Goal: Task Accomplishment & Management: Use online tool/utility

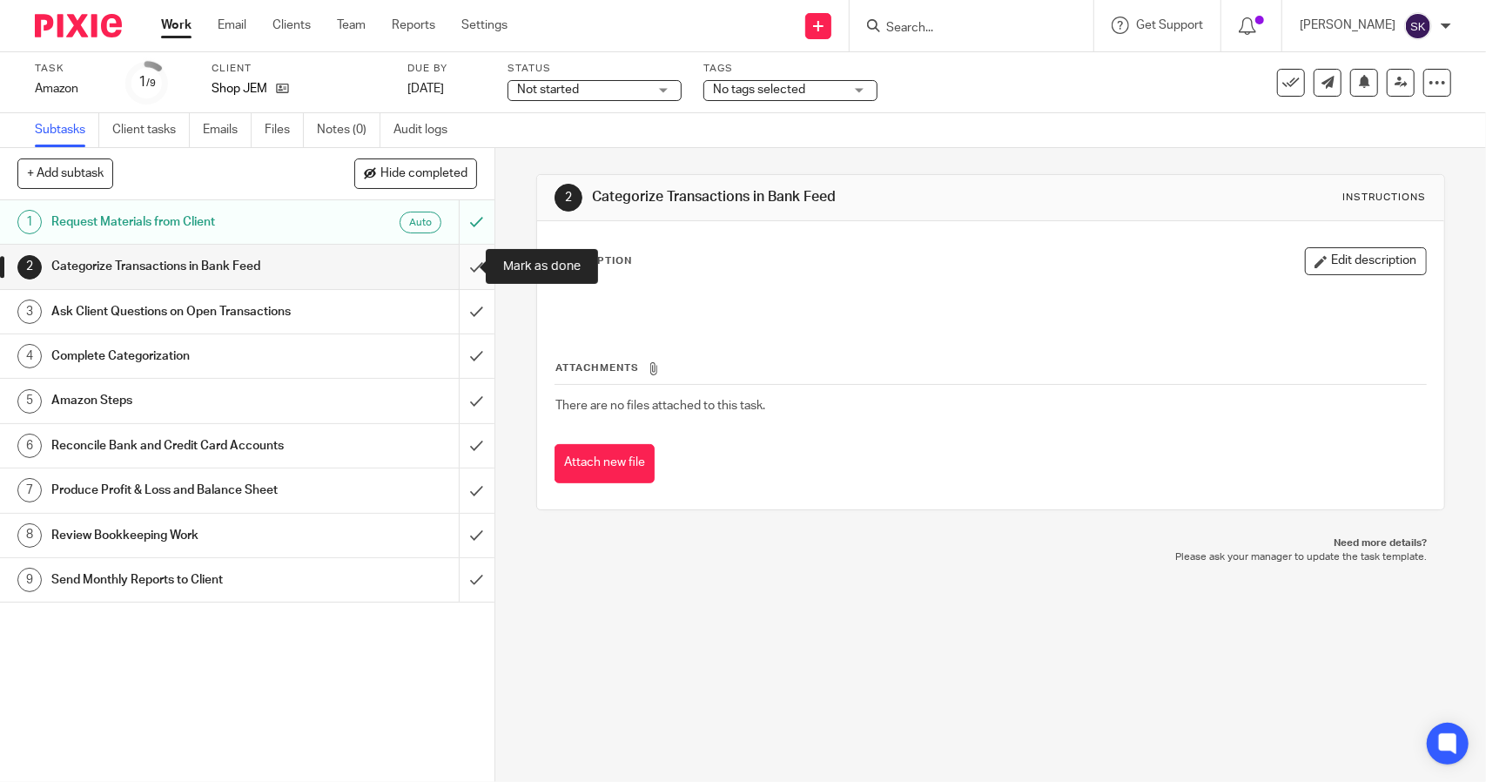
click at [463, 269] on input "submit" at bounding box center [247, 267] width 495 height 44
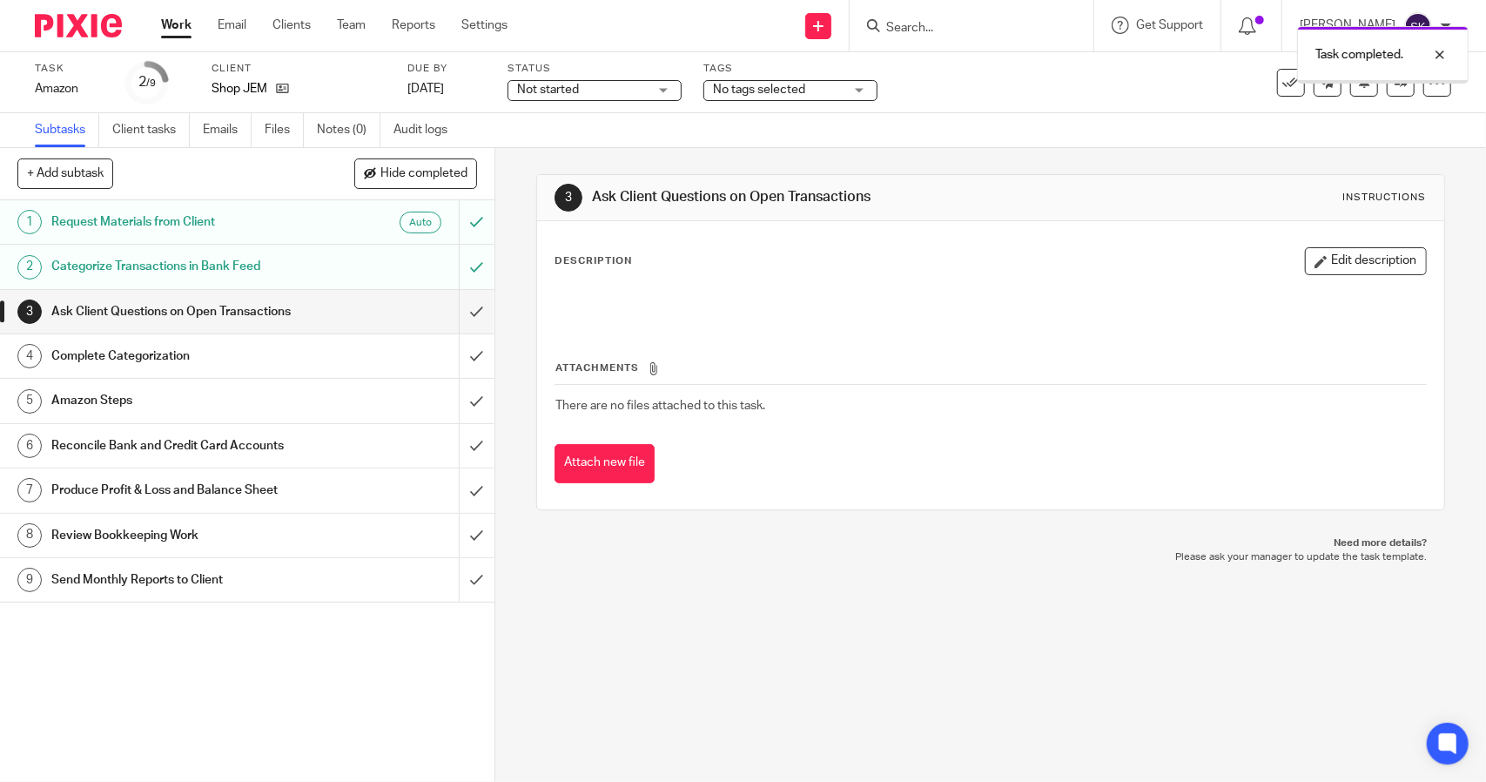
click at [465, 318] on input "submit" at bounding box center [247, 312] width 495 height 44
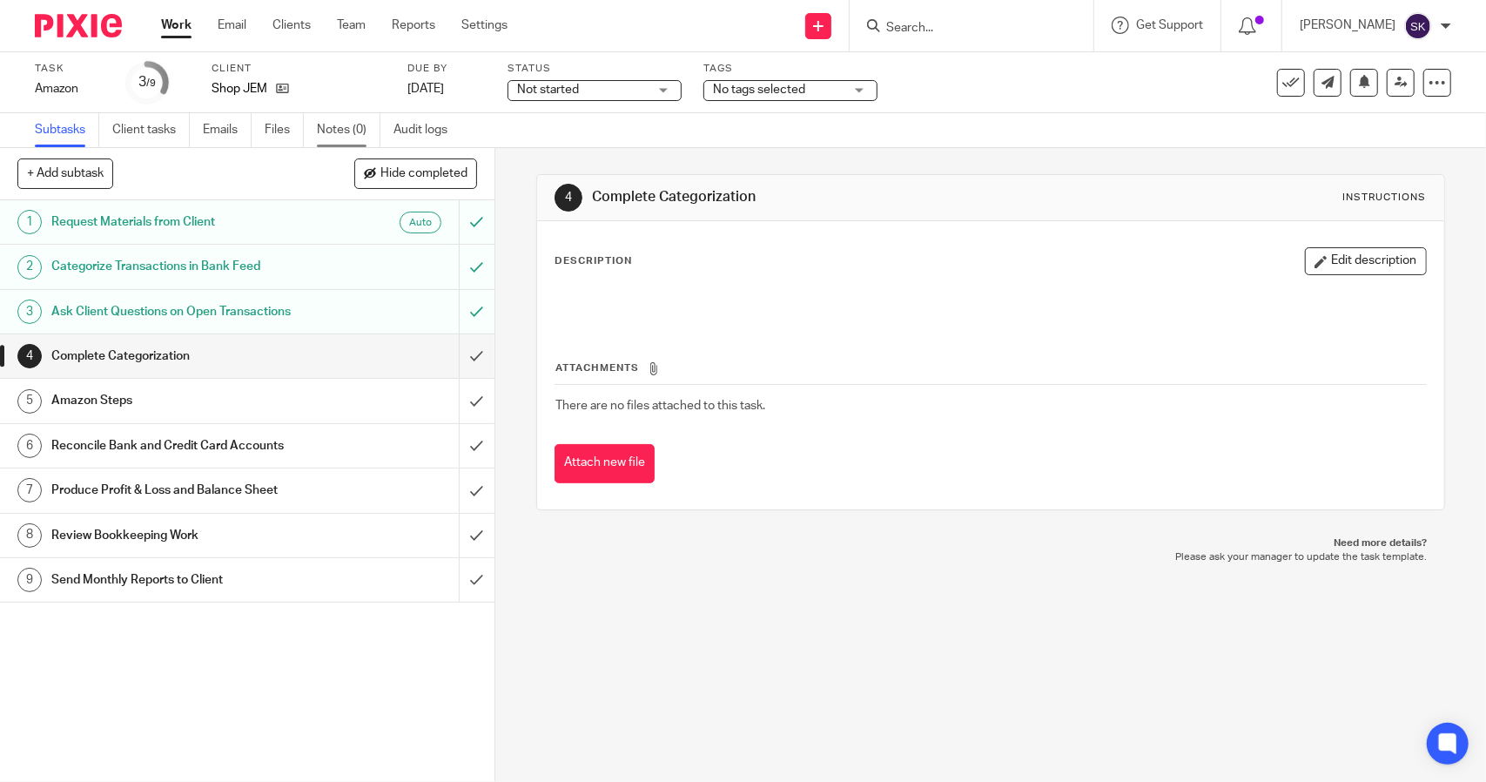
click at [336, 124] on link "Notes (0)" at bounding box center [349, 130] width 64 height 34
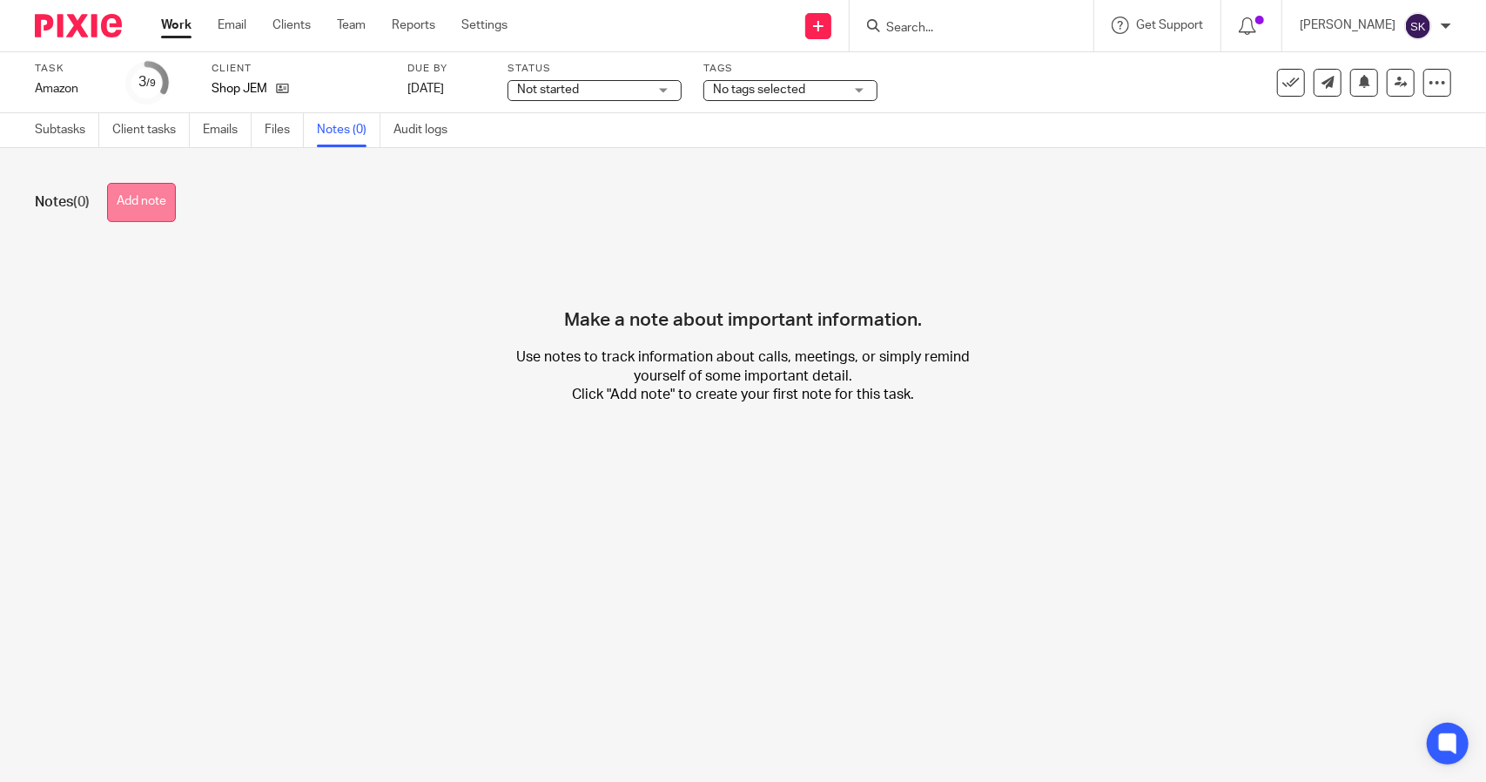
click at [152, 214] on button "Add note" at bounding box center [141, 202] width 69 height 39
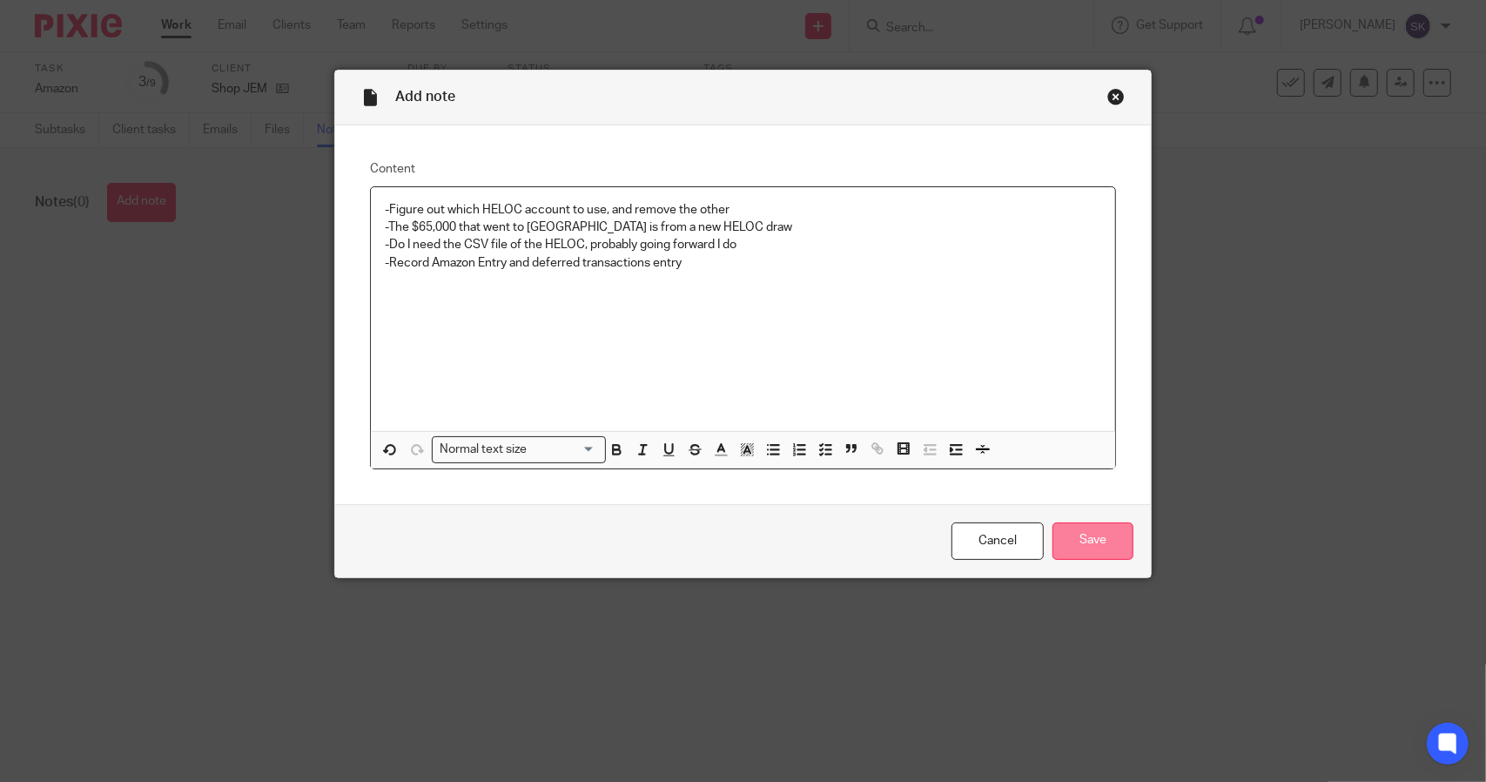
click at [1080, 542] on input "Save" at bounding box center [1093, 540] width 81 height 37
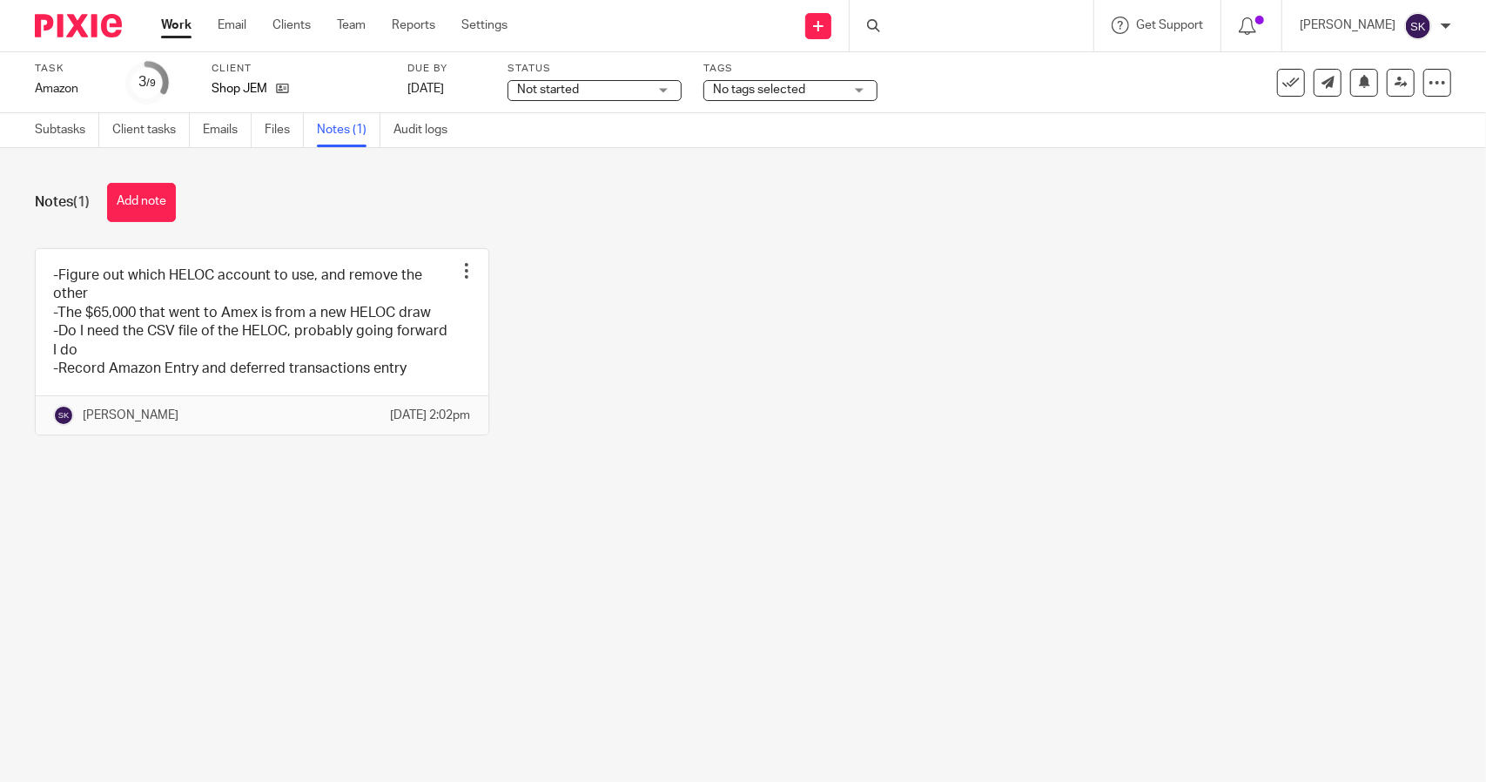
click at [819, 91] on span "No tags selected" at bounding box center [778, 90] width 131 height 18
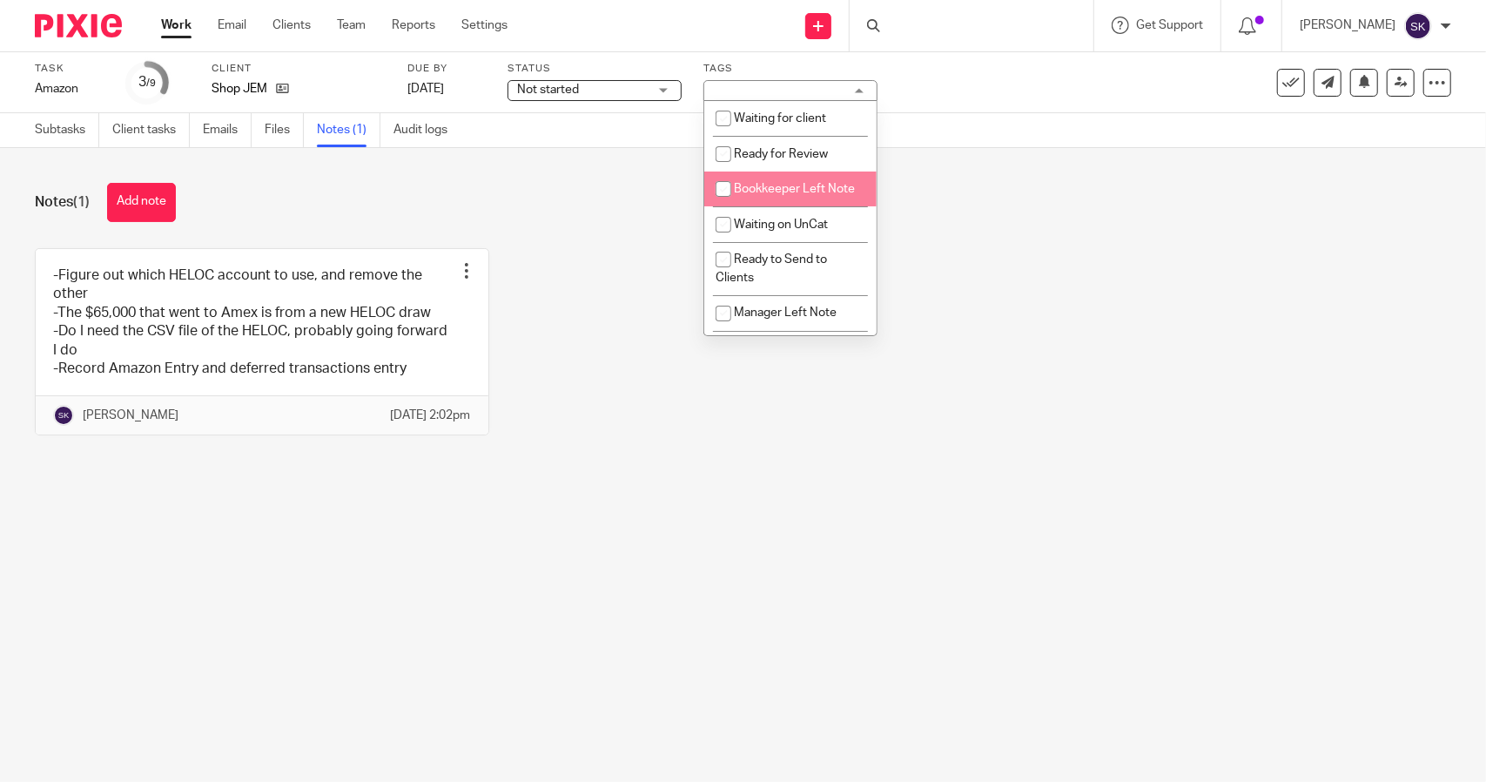
click at [716, 192] on input "checkbox" at bounding box center [723, 188] width 33 height 33
checkbox input "true"
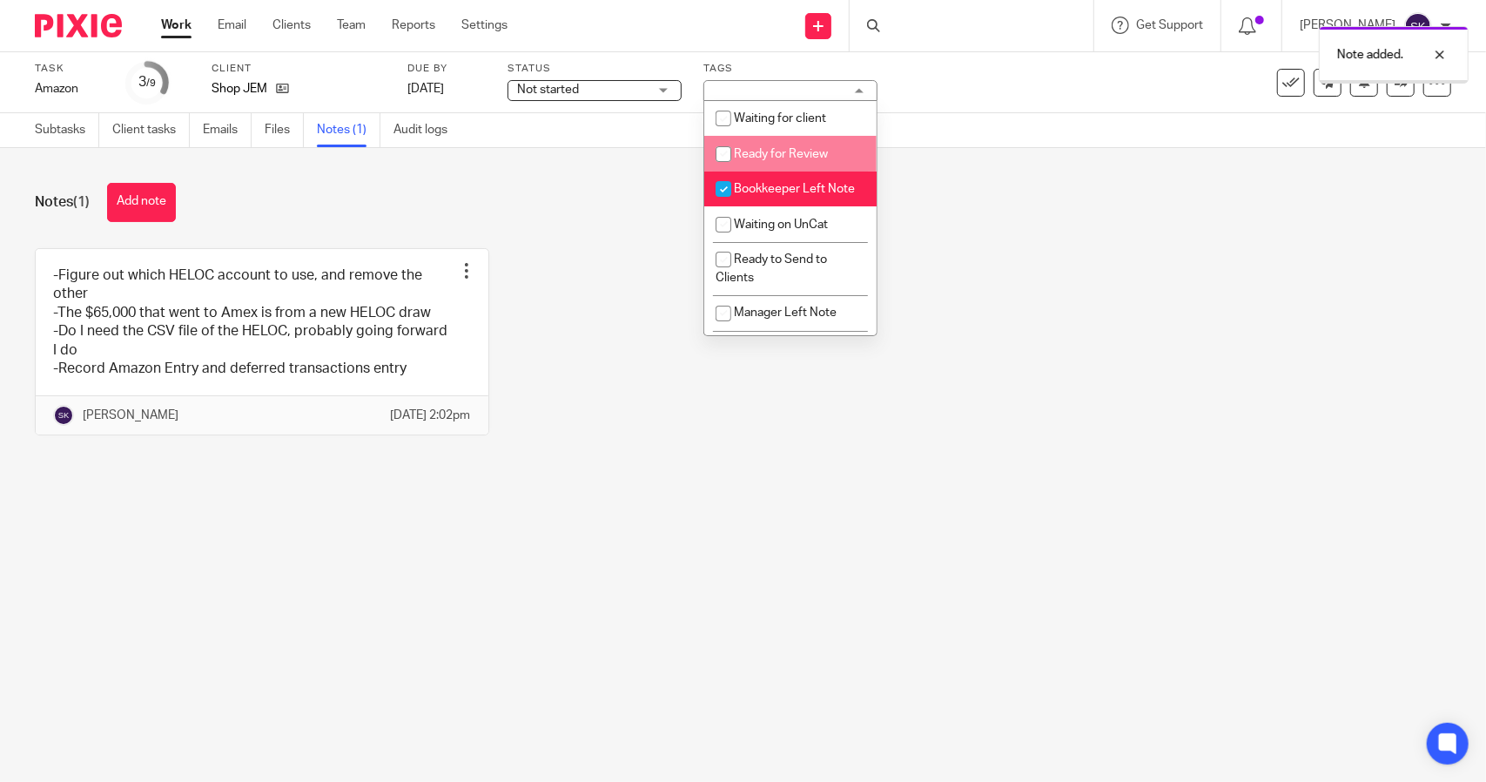
click at [955, 72] on div "Note added." at bounding box center [1107, 50] width 726 height 66
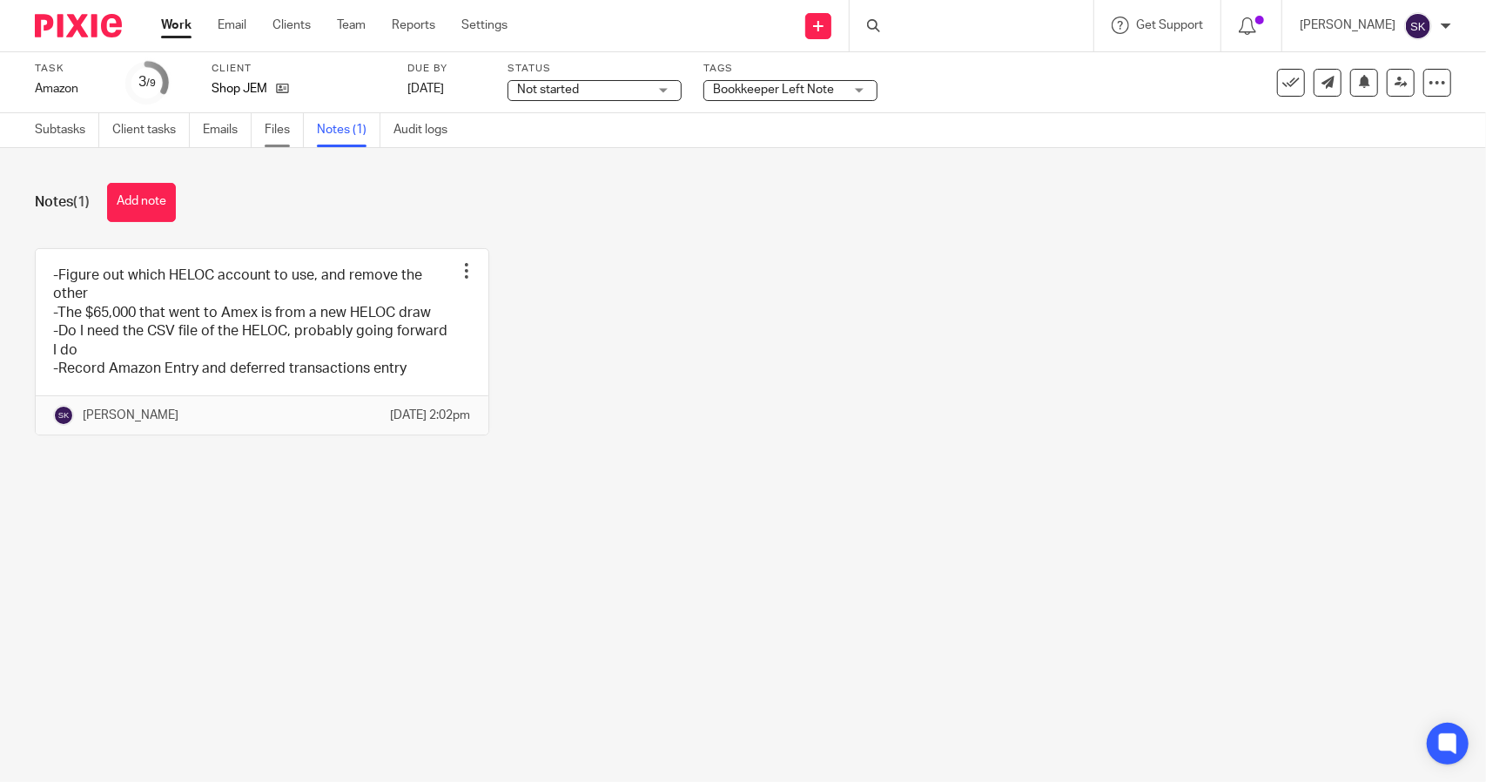
click at [278, 129] on link "Files" at bounding box center [284, 130] width 39 height 34
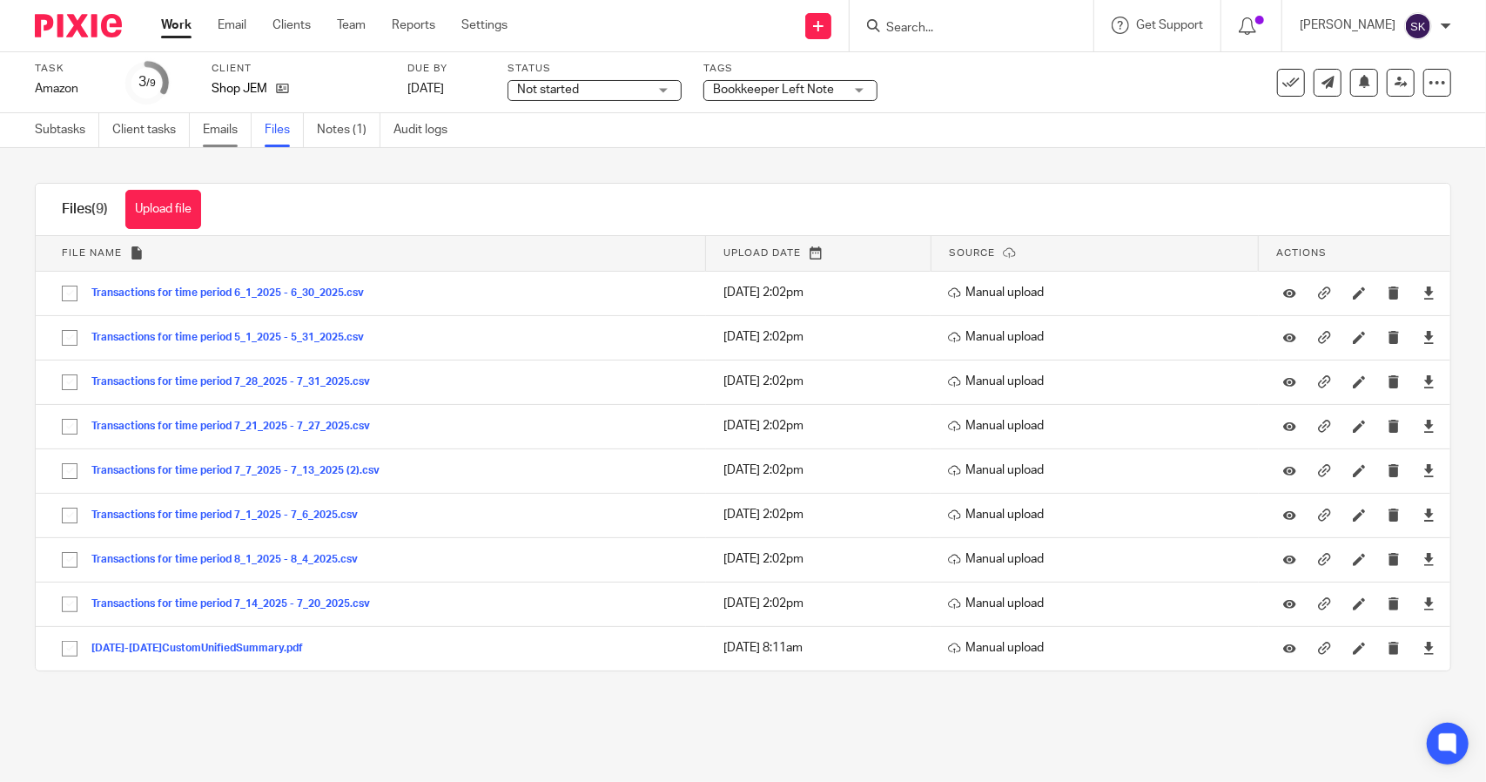
click at [225, 137] on link "Emails" at bounding box center [227, 130] width 49 height 34
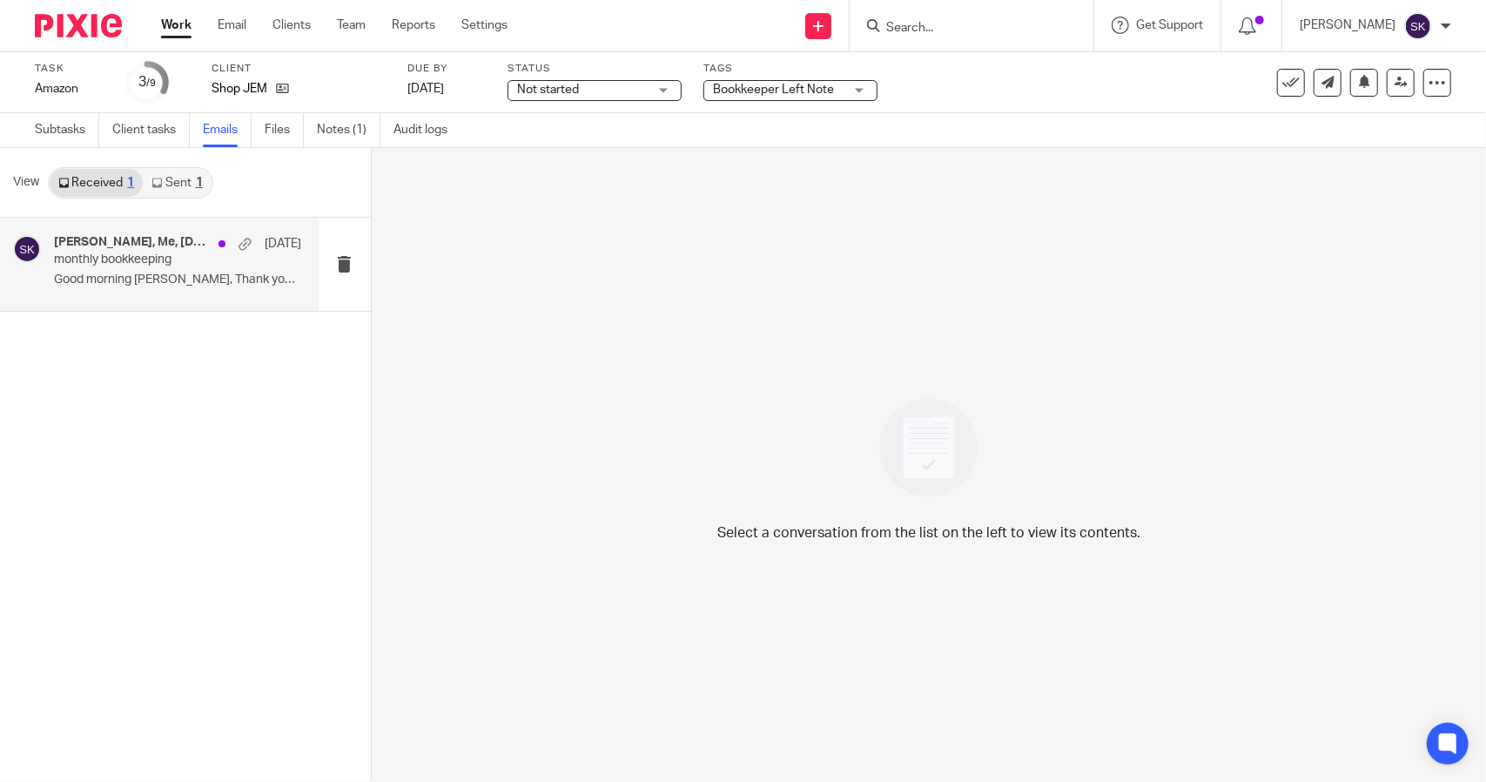
click at [165, 285] on p "Good morning [PERSON_NAME], Thank you for the..." at bounding box center [177, 280] width 247 height 15
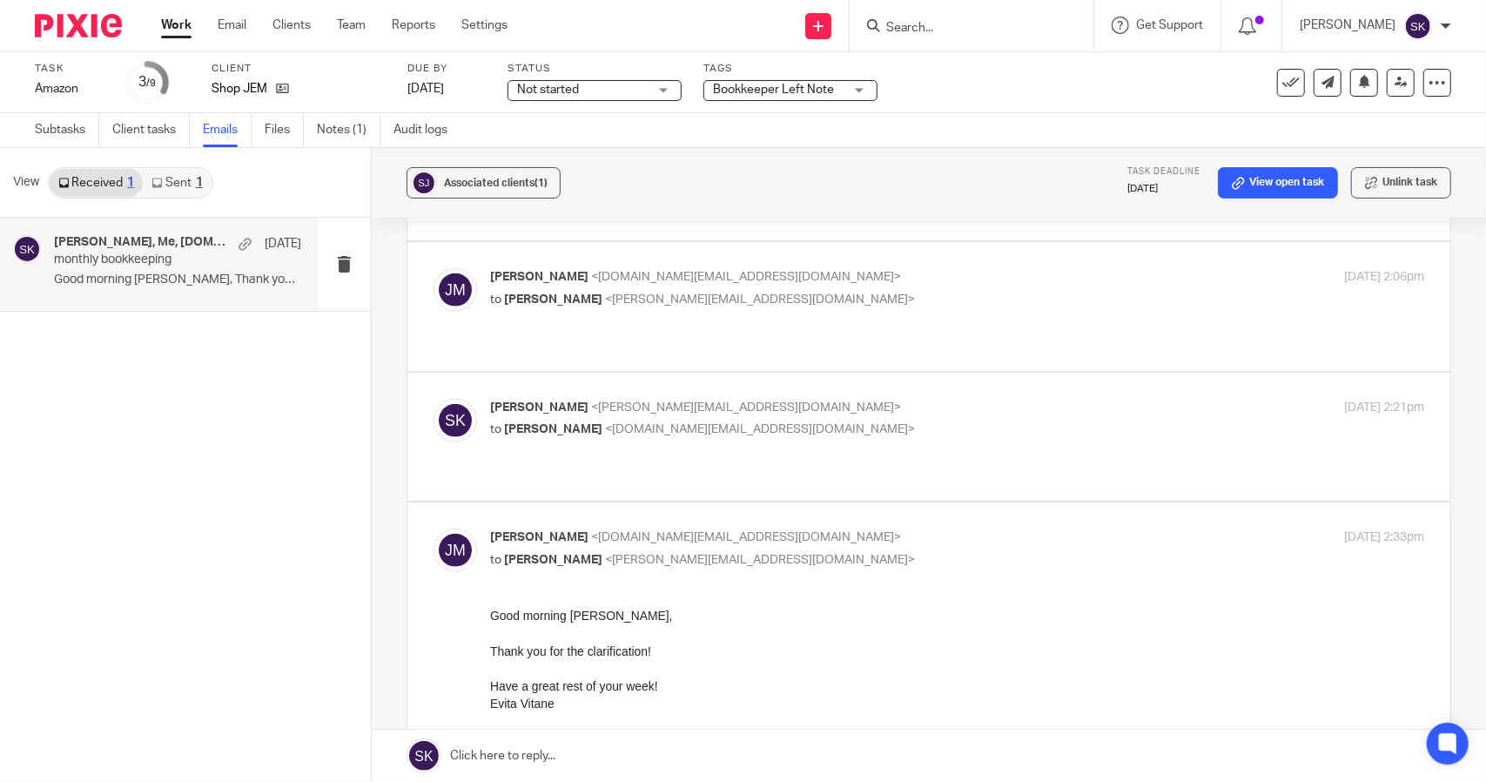
scroll to position [717, 0]
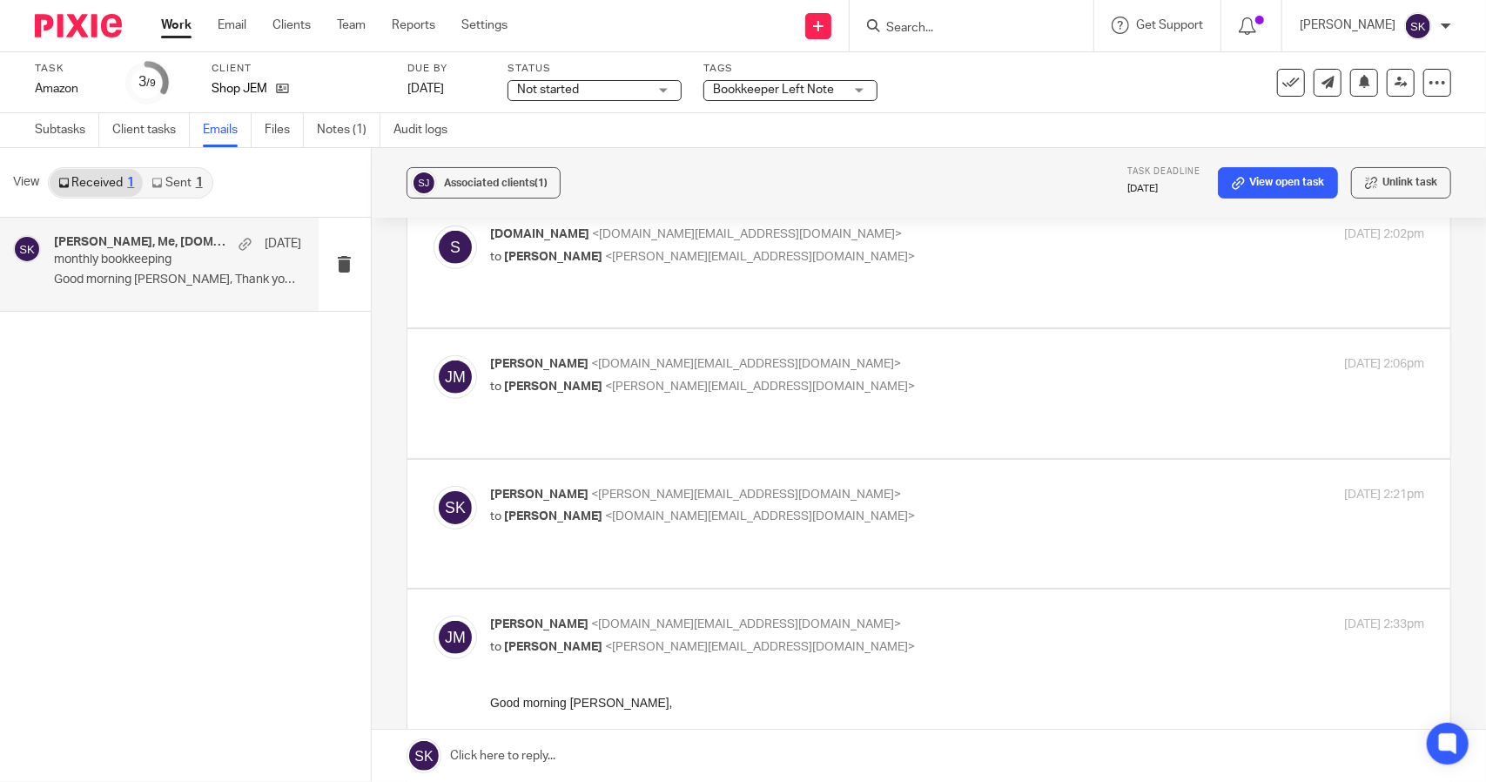
click at [777, 486] on p "[PERSON_NAME] <[PERSON_NAME][EMAIL_ADDRESS][DOMAIN_NAME]>" at bounding box center [801, 495] width 623 height 18
checkbox input "true"
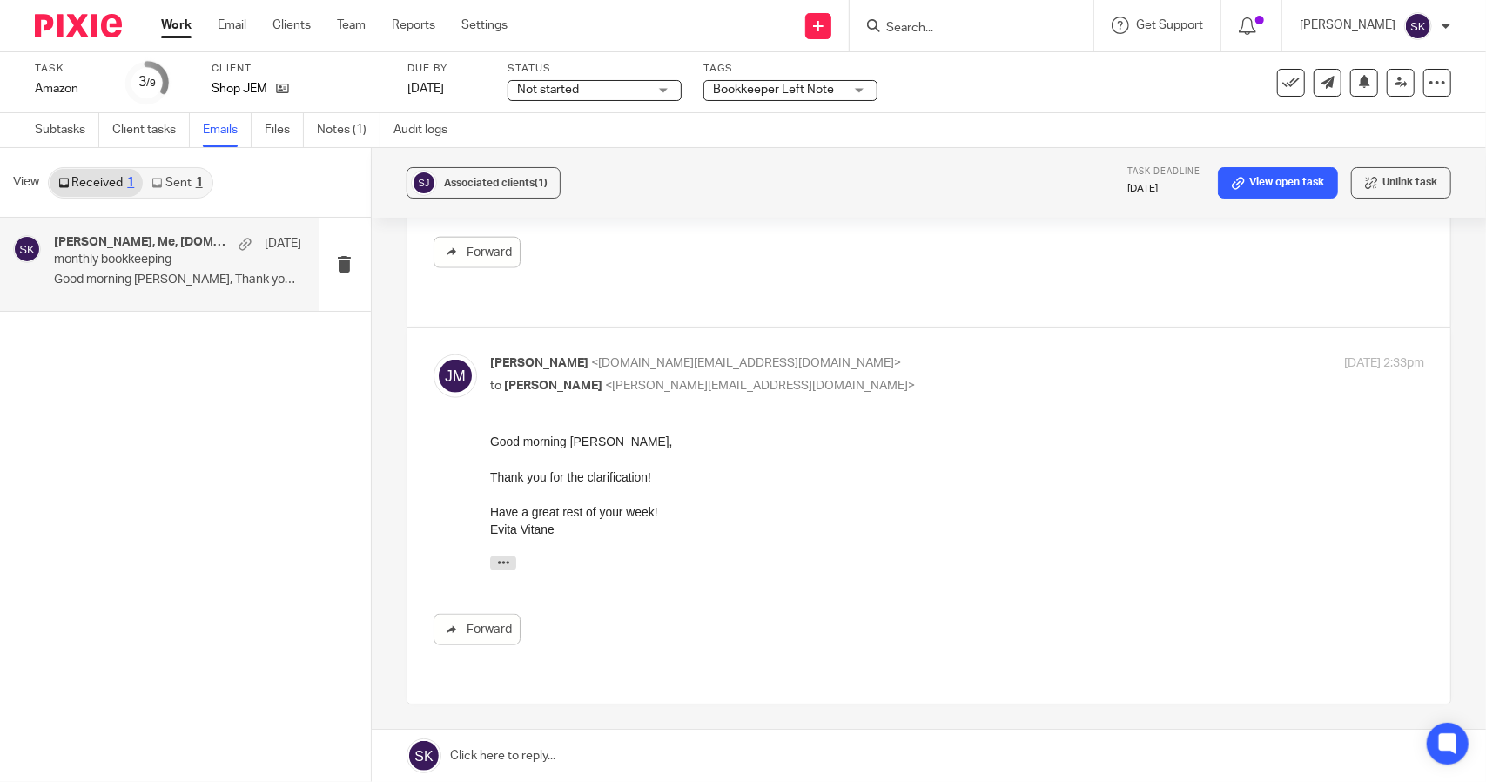
scroll to position [1332, 0]
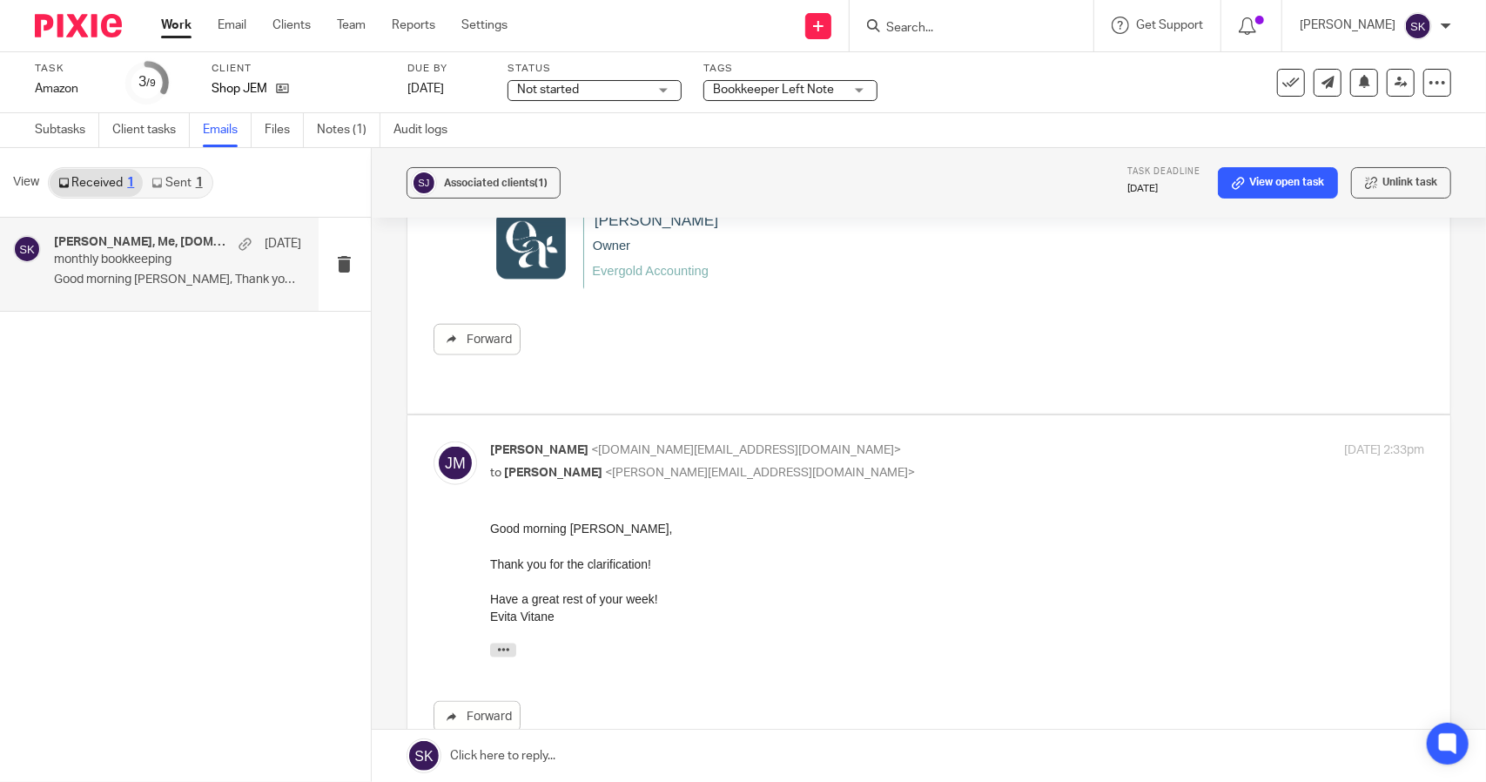
click at [1000, 567] on div "Thank you for the clarification!" at bounding box center [956, 563] width 934 height 17
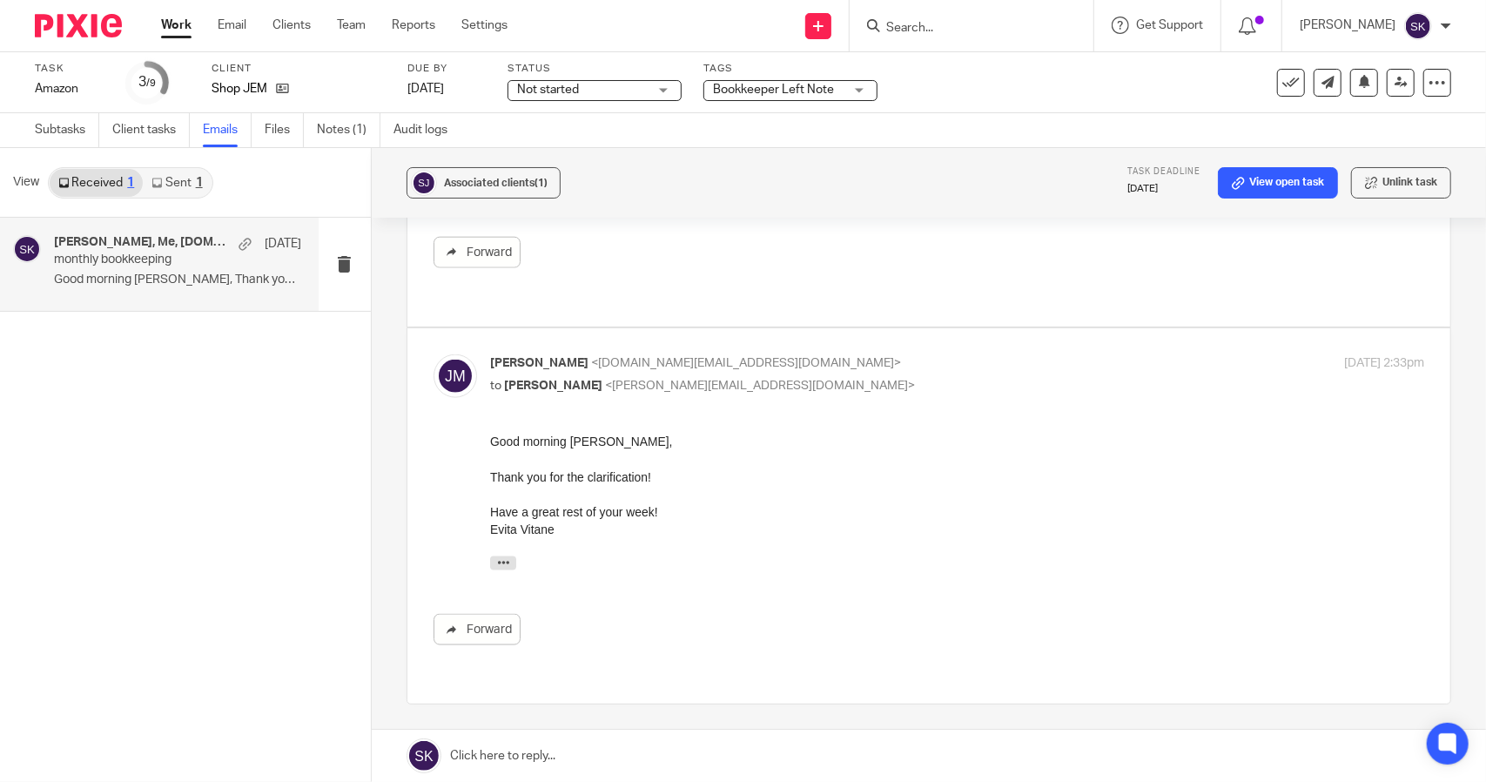
click at [593, 753] on link at bounding box center [929, 756] width 1114 height 52
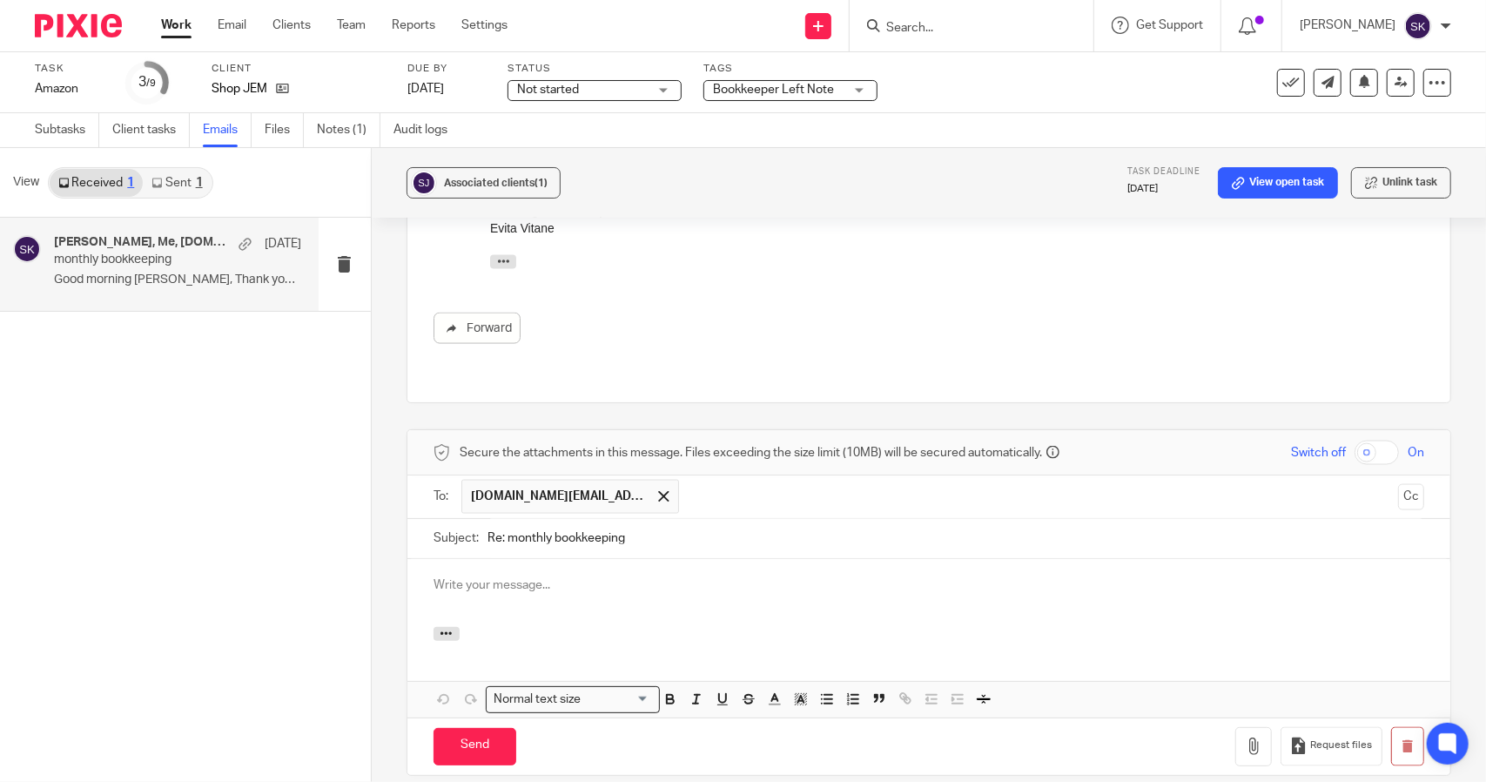
scroll to position [0, 0]
